Goal: Task Accomplishment & Management: Manage account settings

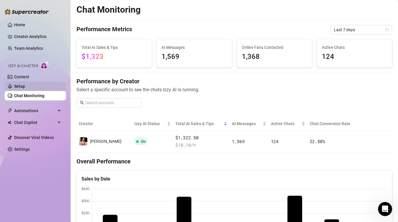
click at [21, 85] on link "Setup" at bounding box center [19, 86] width 11 height 5
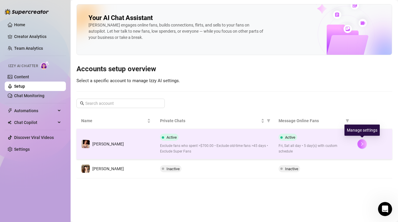
click at [362, 144] on icon "right" at bounding box center [362, 144] width 4 height 4
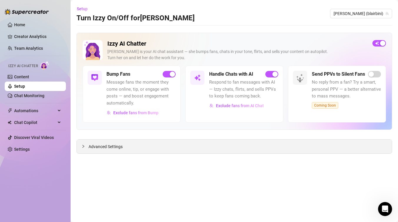
click at [109, 142] on div "Advanced Settings" at bounding box center [234, 146] width 315 height 14
click at [109, 145] on span "Advanced Settings" at bounding box center [106, 146] width 34 height 6
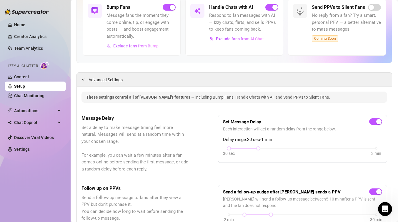
scroll to position [66, 0]
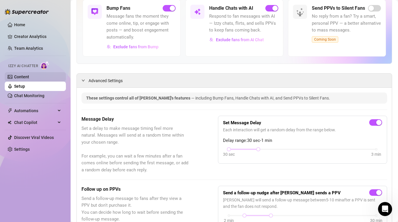
click at [19, 77] on link "Content" at bounding box center [21, 76] width 15 height 5
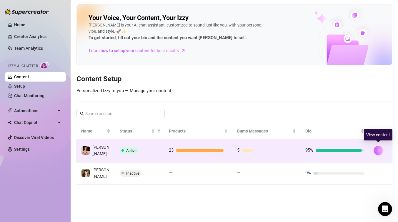
click at [379, 146] on button "button" at bounding box center [378, 150] width 9 height 9
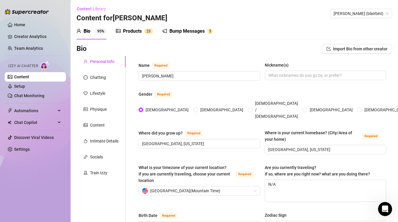
scroll to position [21, 0]
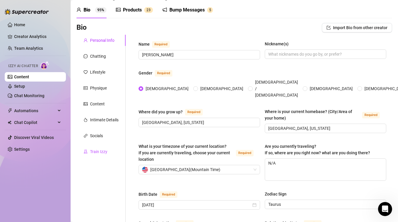
click at [104, 150] on div "Train Izzy" at bounding box center [98, 151] width 17 height 6
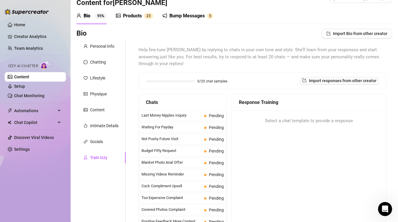
scroll to position [0, 0]
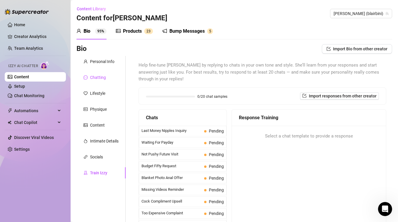
click at [101, 77] on div "Chatting" at bounding box center [98, 77] width 16 height 6
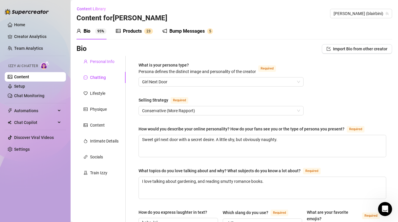
click at [100, 60] on div "Personal Info" at bounding box center [102, 61] width 24 height 6
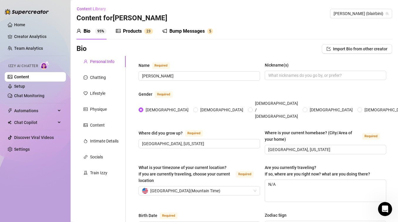
click at [130, 33] on div "Products" at bounding box center [132, 31] width 19 height 7
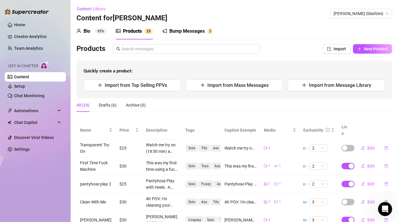
click at [197, 35] on div "Bump Messages 5" at bounding box center [187, 31] width 51 height 16
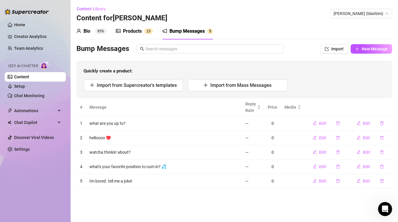
click at [132, 34] on div "Products" at bounding box center [132, 31] width 19 height 7
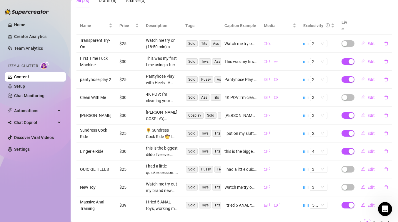
scroll to position [117, 0]
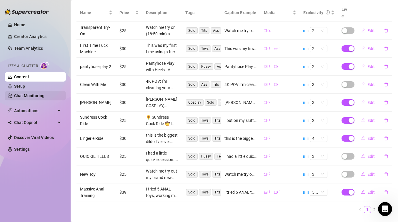
click at [43, 96] on link "Chat Monitoring" at bounding box center [29, 95] width 30 height 5
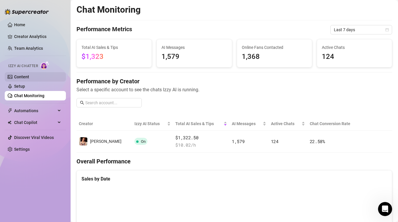
click at [29, 79] on link "Content" at bounding box center [21, 76] width 15 height 5
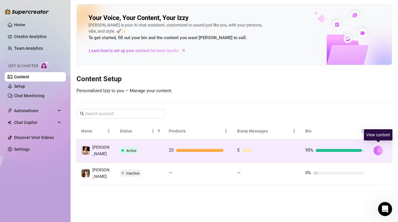
click at [378, 148] on icon "right" at bounding box center [378, 150] width 4 height 4
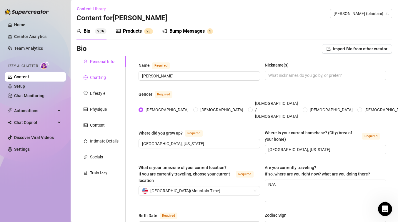
click at [97, 80] on div "Chatting" at bounding box center [98, 77] width 16 height 6
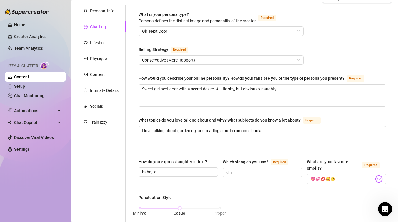
scroll to position [31, 0]
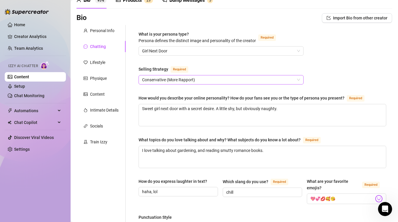
click at [217, 82] on span "Conservative (More Rapport)" at bounding box center [221, 79] width 158 height 9
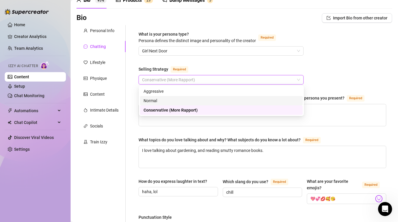
click at [179, 99] on div "Normal" at bounding box center [222, 100] width 156 height 6
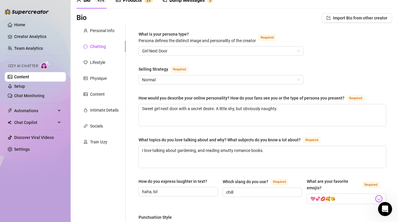
scroll to position [330, 0]
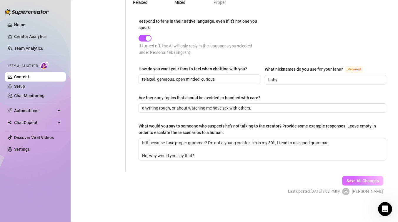
click at [366, 178] on span "Save All Changes" at bounding box center [363, 180] width 32 height 5
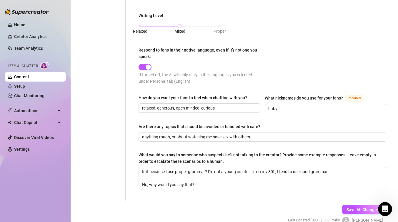
scroll to position [304, 0]
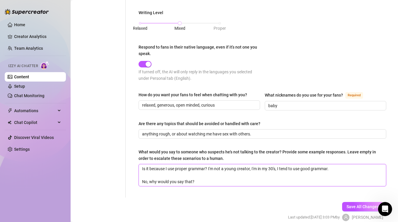
click at [237, 167] on textarea "Is it because I use proper grammar? I'm not a young creator, I'm in my 30's, I …" at bounding box center [262, 175] width 247 height 22
drag, startPoint x: 252, startPoint y: 167, endPoint x: 209, endPoint y: 167, distance: 43.6
click at [209, 167] on textarea "Is it because I use proper grammar? I'm not a young creator, I'm in my 30's, I …" at bounding box center [262, 175] width 247 height 22
type textarea "Is it because I use proper grammar? I'm in my 30's, I tend to use good grammar.…"
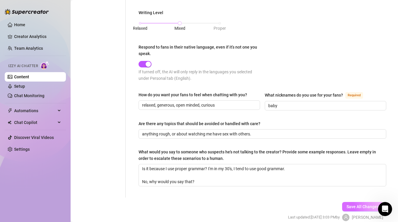
click at [360, 204] on span "Save All Changes" at bounding box center [363, 206] width 32 height 5
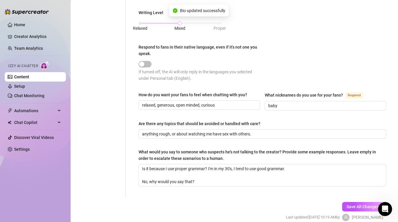
scroll to position [0, 0]
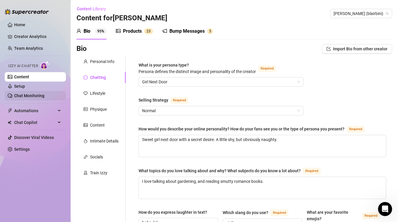
click at [34, 96] on link "Chat Monitoring" at bounding box center [29, 95] width 30 height 5
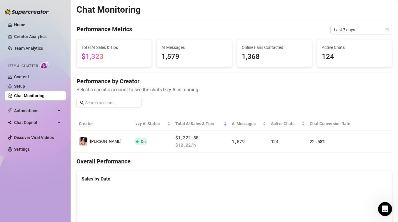
click at [34, 96] on link "Chat Monitoring" at bounding box center [29, 95] width 30 height 5
click at [29, 76] on link "Content" at bounding box center [21, 76] width 15 height 5
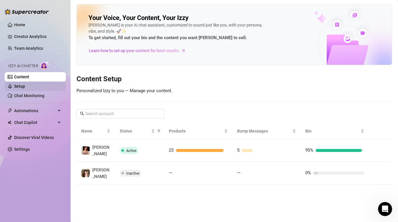
click at [25, 87] on link "Setup" at bounding box center [19, 86] width 11 height 5
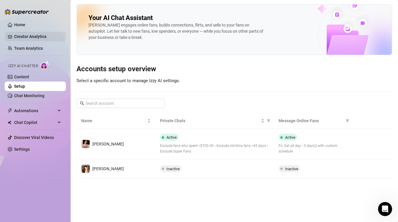
click at [36, 34] on link "Creator Analytics" at bounding box center [37, 36] width 47 height 9
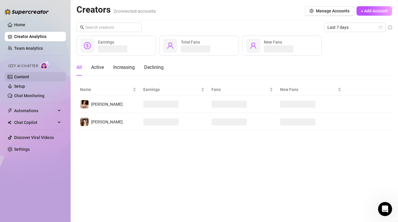
click at [29, 79] on link "Content" at bounding box center [21, 76] width 15 height 5
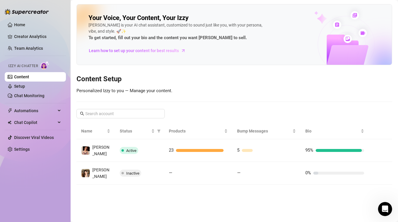
click at [385, 207] on icon "Open Intercom Messenger" at bounding box center [385, 209] width 10 height 10
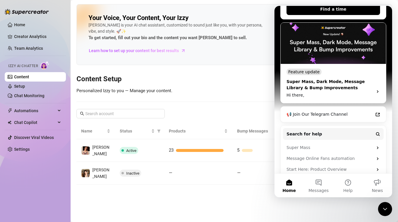
scroll to position [129, 0]
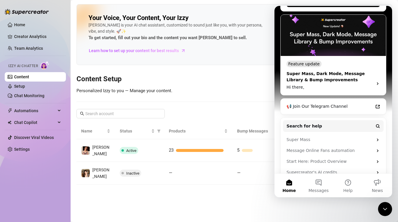
click at [339, 71] on div "Super Mass, Dark Mode, Message Library & Bump Improvements" at bounding box center [328, 77] width 83 height 12
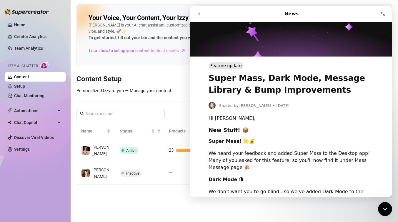
scroll to position [0, 0]
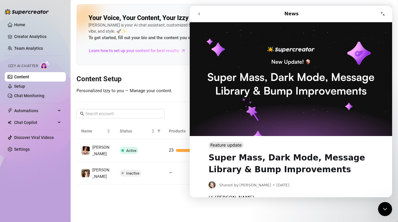
click at [107, 191] on main "Your Voice, Your Content, Your [PERSON_NAME] is your AI chat assistant, customi…" at bounding box center [234, 111] width 327 height 222
click at [385, 14] on icon "Collapse window" at bounding box center [382, 13] width 5 height 5
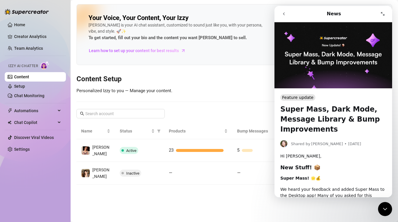
click at [386, 210] on icon "Close Intercom Messenger" at bounding box center [385, 208] width 7 height 7
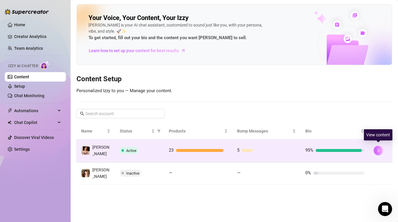
click at [382, 152] on button "button" at bounding box center [378, 150] width 9 height 9
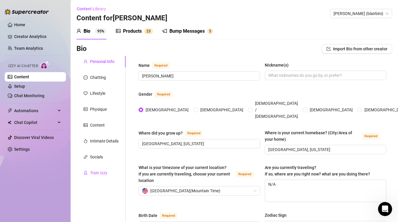
click at [96, 174] on div "Train Izzy" at bounding box center [98, 172] width 17 height 6
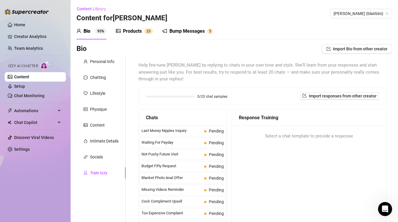
click at [189, 36] on div "Bump Messages 5" at bounding box center [187, 31] width 51 height 16
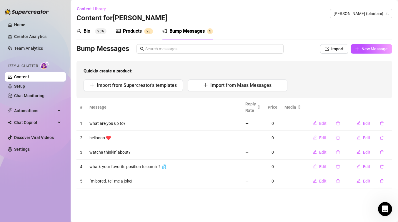
click at [136, 31] on div "Products" at bounding box center [132, 31] width 19 height 7
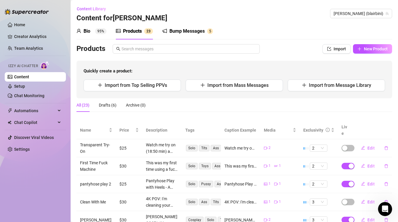
click at [386, 211] on icon "Open Intercom Messenger" at bounding box center [385, 209] width 10 height 10
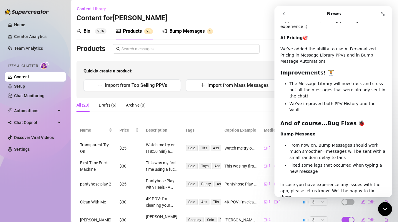
scroll to position [240, 0]
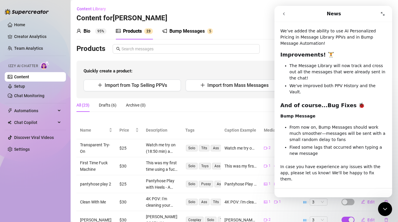
click at [284, 13] on icon "go back" at bounding box center [284, 13] width 2 height 3
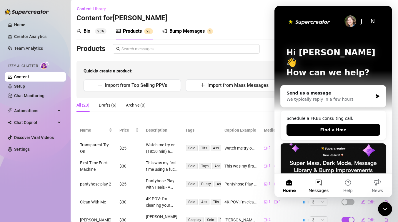
click at [319, 183] on button "Messages" at bounding box center [318, 186] width 29 height 24
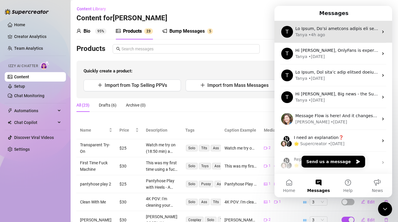
click at [343, 32] on div "[PERSON_NAME] • 4h ago" at bounding box center [336, 35] width 83 height 6
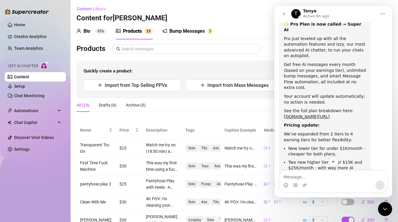
scroll to position [134, 0]
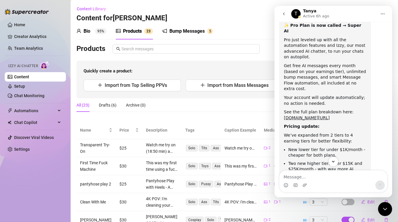
click at [226, 61] on div "Quickly create a product: Import from Top Selling PPVs Import from Mass Message…" at bounding box center [235, 80] width 316 height 38
click at [284, 12] on icon "go back" at bounding box center [284, 13] width 5 height 5
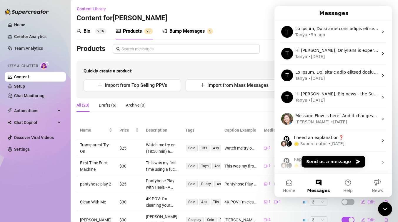
scroll to position [0, 0]
click at [252, 13] on div "Content Library Content for [PERSON_NAME] [PERSON_NAME] ([GEOGRAPHIC_DATA])" at bounding box center [235, 13] width 316 height 19
click at [387, 213] on div "Close Intercom Messenger" at bounding box center [385, 209] width 14 height 14
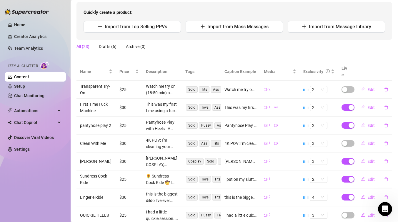
scroll to position [59, 0]
click at [370, 104] on span "Edit" at bounding box center [371, 106] width 7 height 5
type textarea "This was my first time using a fuck machine, and I loved it! Watch me get penet…"
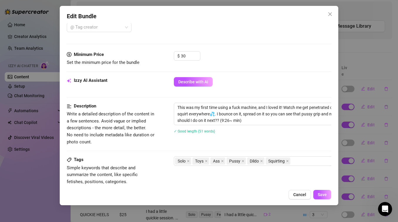
scroll to position [158, 0]
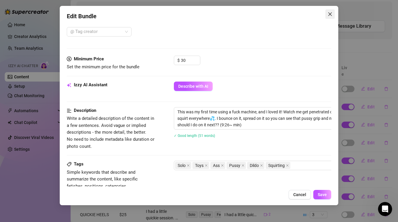
click at [332, 11] on button "Close" at bounding box center [329, 13] width 9 height 9
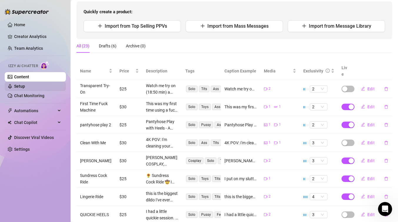
click at [25, 88] on link "Setup" at bounding box center [19, 86] width 11 height 5
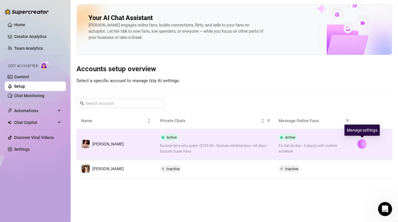
click at [364, 142] on button "button" at bounding box center [361, 143] width 9 height 9
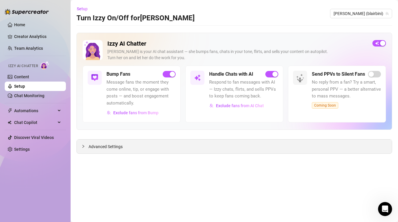
click at [94, 146] on span "Advanced Settings" at bounding box center [106, 146] width 34 height 6
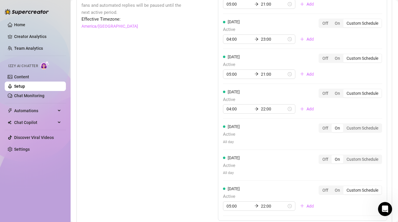
scroll to position [523, 0]
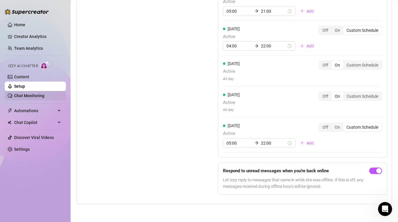
click at [32, 93] on link "Chat Monitoring" at bounding box center [29, 95] width 30 height 5
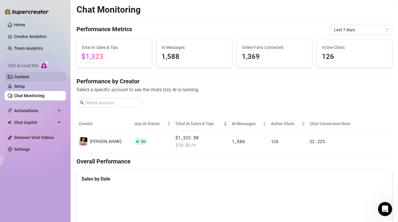
click at [26, 76] on link "Content" at bounding box center [21, 76] width 15 height 5
